Goal: Complete application form

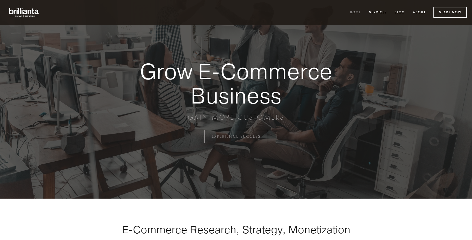
scroll to position [1339, 0]
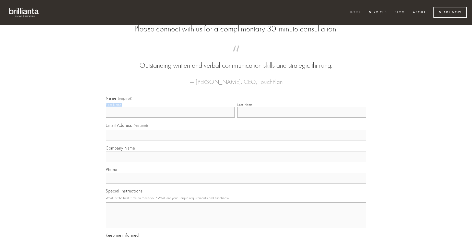
type input "[PERSON_NAME]"
click at [302, 117] on input "Last Name" at bounding box center [301, 112] width 129 height 11
type input "[PERSON_NAME]"
click at [236, 141] on input "Email Address (required)" at bounding box center [236, 135] width 261 height 11
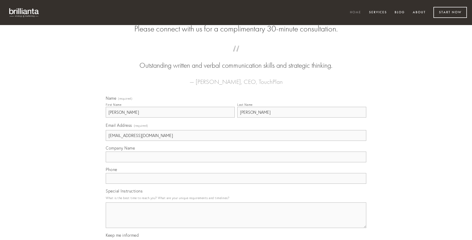
type input "[EMAIL_ADDRESS][DOMAIN_NAME]"
click at [236, 162] on input "Company Name" at bounding box center [236, 156] width 261 height 11
type input "ipsa"
click at [236, 184] on input "text" at bounding box center [236, 178] width 261 height 11
click at [236, 220] on textarea "Special Instructions" at bounding box center [236, 215] width 261 height 26
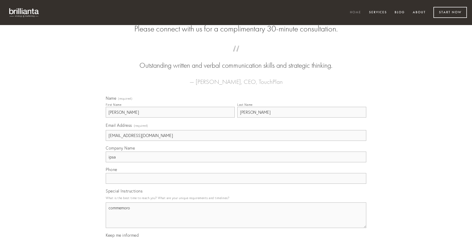
type textarea "commemoro"
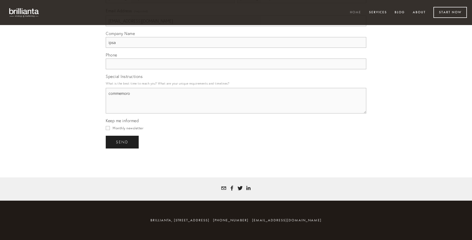
click at [123, 142] on span "send" at bounding box center [122, 142] width 13 height 5
